Goal: Information Seeking & Learning: Learn about a topic

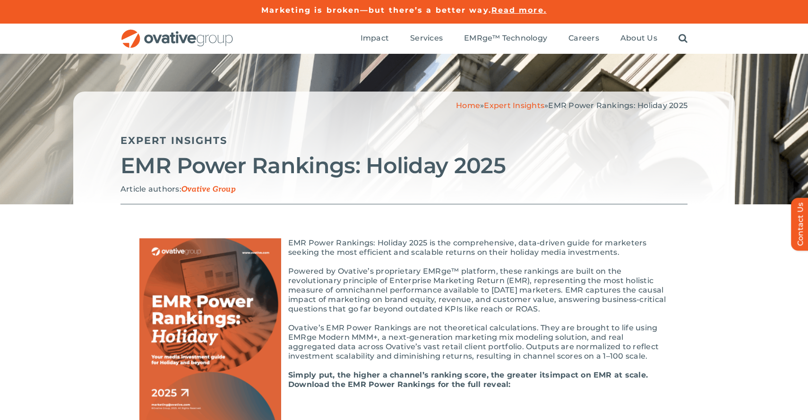
click at [157, 40] on img "OG_Full_horizontal_RGB" at bounding box center [176, 38] width 113 height 19
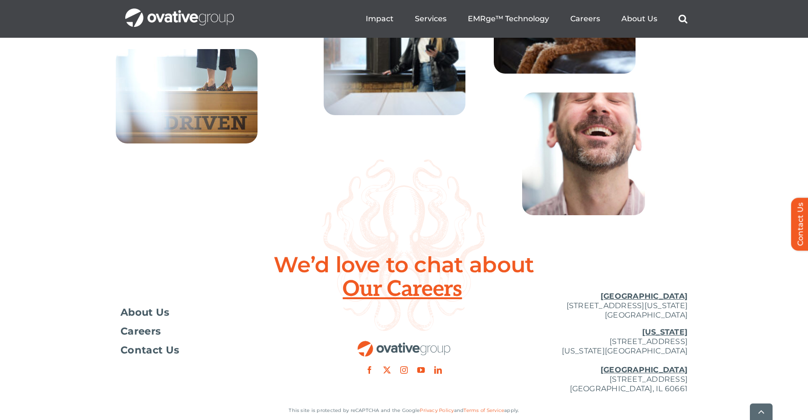
scroll to position [3443, 0]
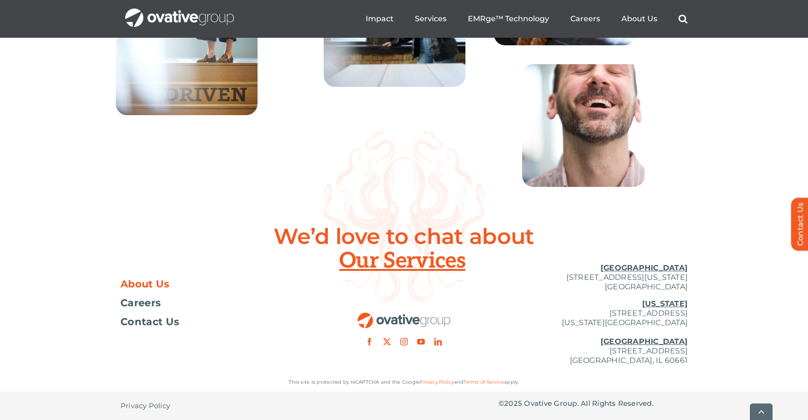
click at [161, 284] on span "About Us" at bounding box center [144, 284] width 49 height 9
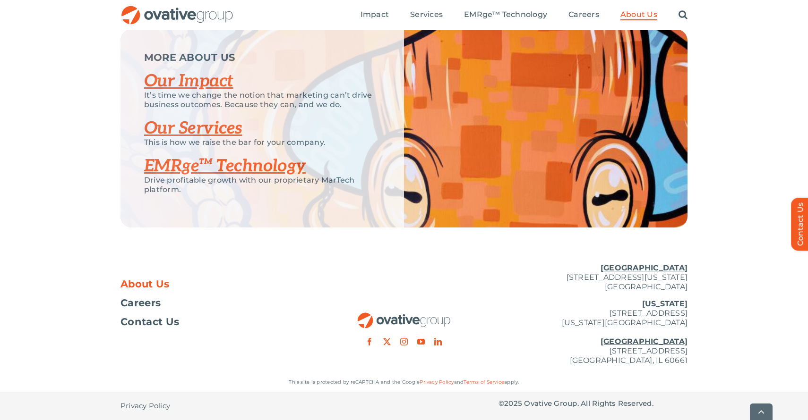
scroll to position [2000, 0]
click at [231, 166] on link "EMRge™ Technology" at bounding box center [225, 166] width 162 height 21
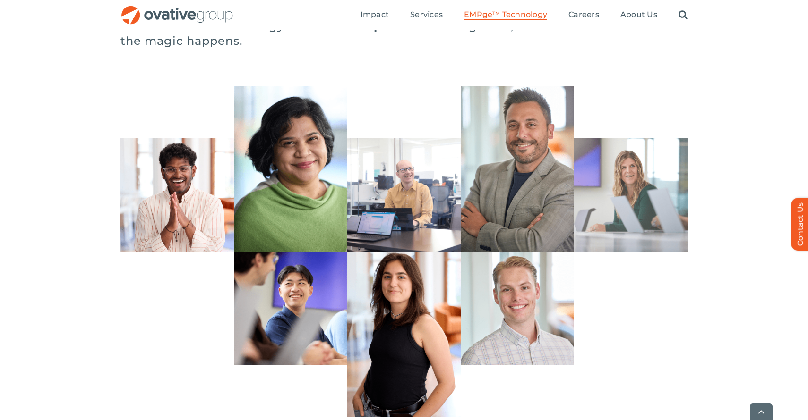
scroll to position [2653, 0]
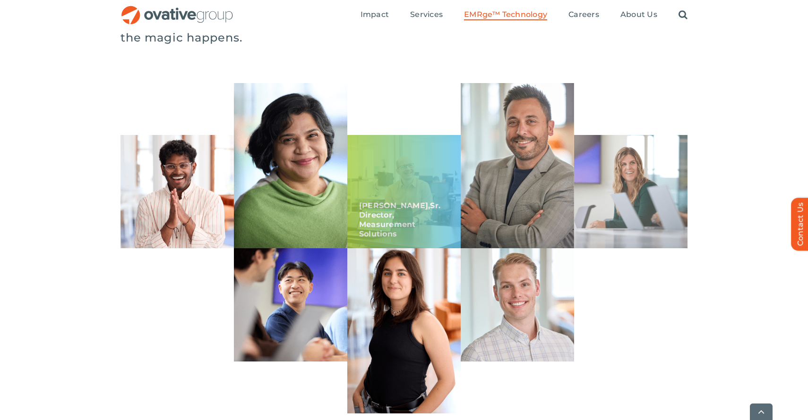
click at [380, 220] on div "Chuck, Sr. Director, Measurement Solutions" at bounding box center [403, 191] width 113 height 113
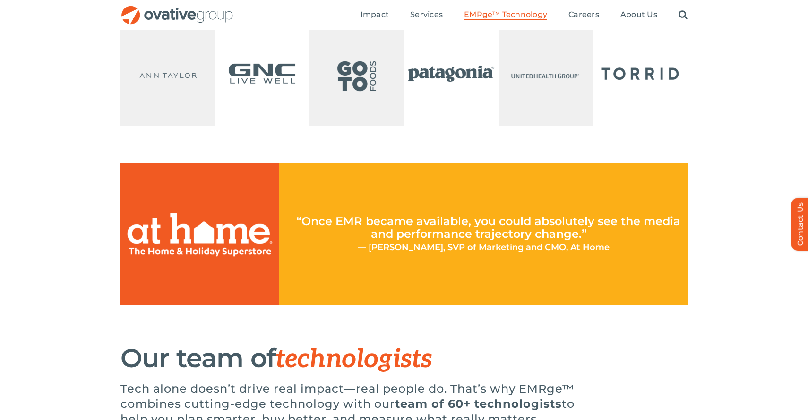
scroll to position [1503, 0]
